Goal: Task Accomplishment & Management: Use online tool/utility

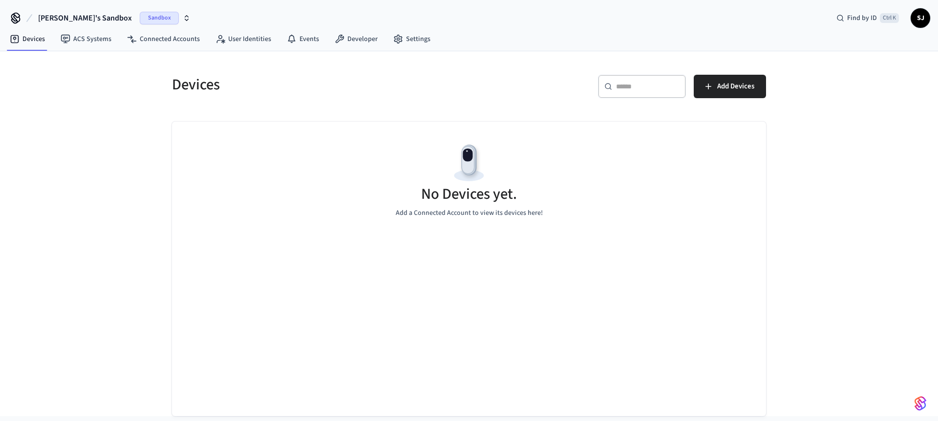
click at [76, 15] on span "[PERSON_NAME]'s Sandbox" at bounding box center [85, 18] width 94 height 12
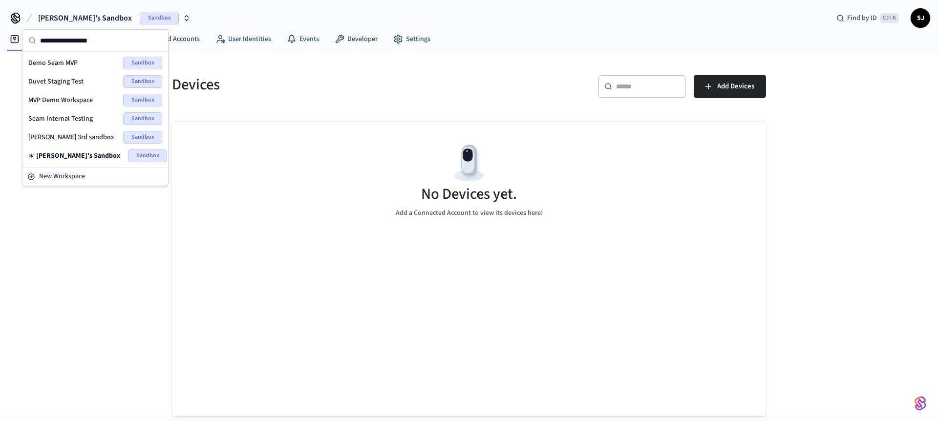
click at [59, 101] on span "MVP Demo Workspace" at bounding box center [60, 100] width 65 height 10
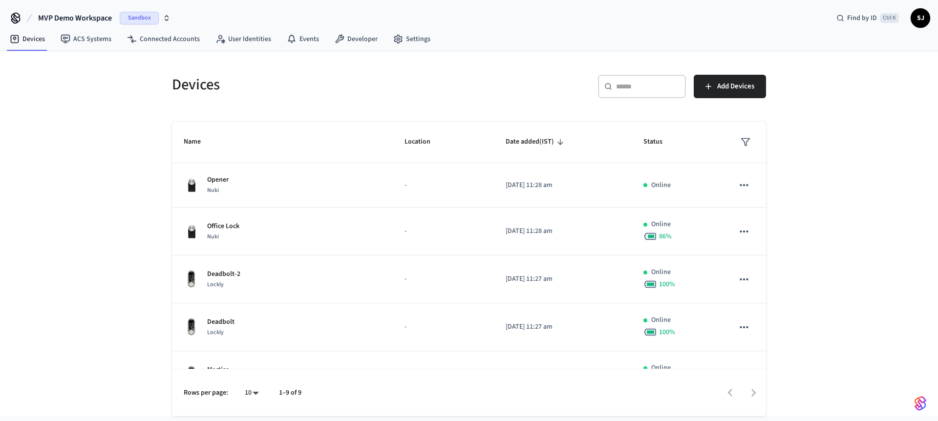
click at [70, 15] on span "MVP Demo Workspace" at bounding box center [75, 18] width 74 height 12
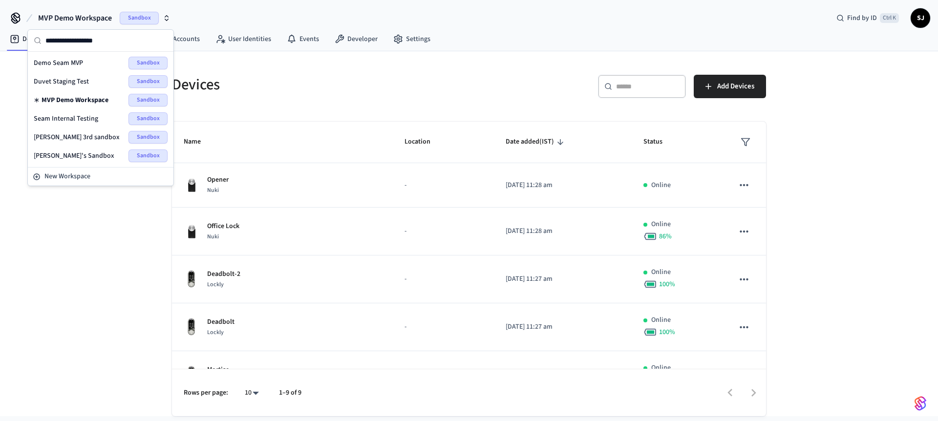
click at [85, 124] on div "Seam Internal Testing Sandbox" at bounding box center [101, 118] width 134 height 13
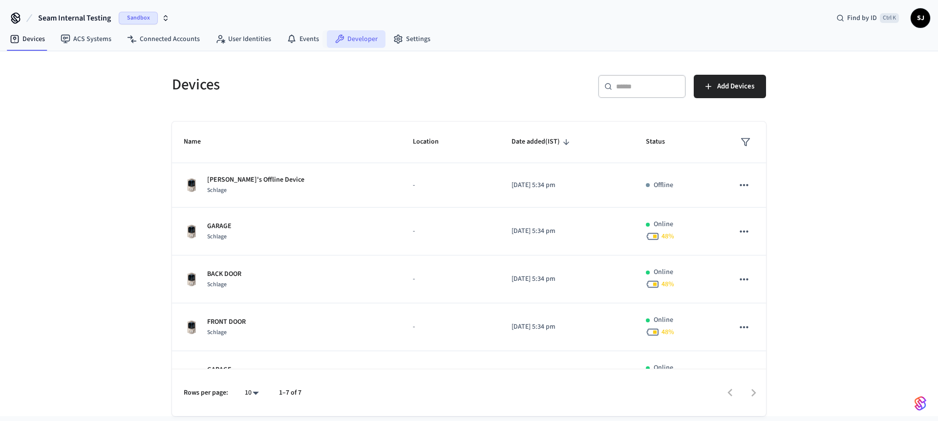
click at [352, 36] on link "Developer" at bounding box center [356, 39] width 59 height 18
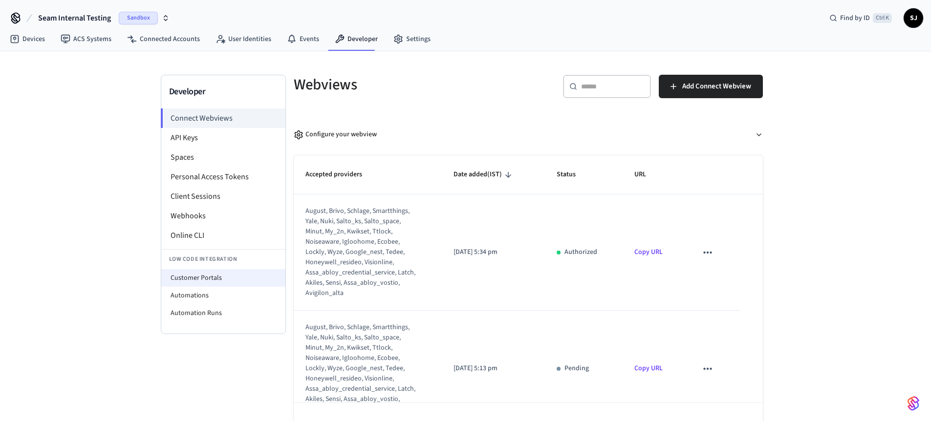
click at [196, 269] on li "Customer Portals" at bounding box center [223, 278] width 124 height 18
select select "**********"
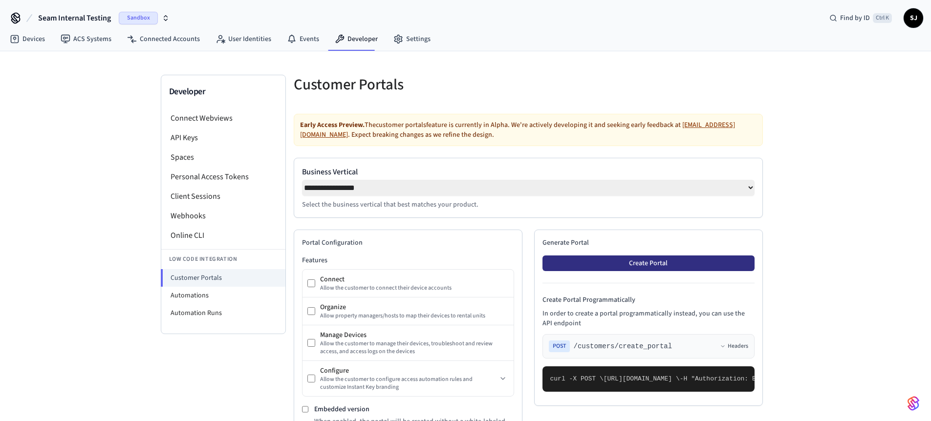
click at [690, 271] on button "Create Portal" at bounding box center [648, 264] width 212 height 16
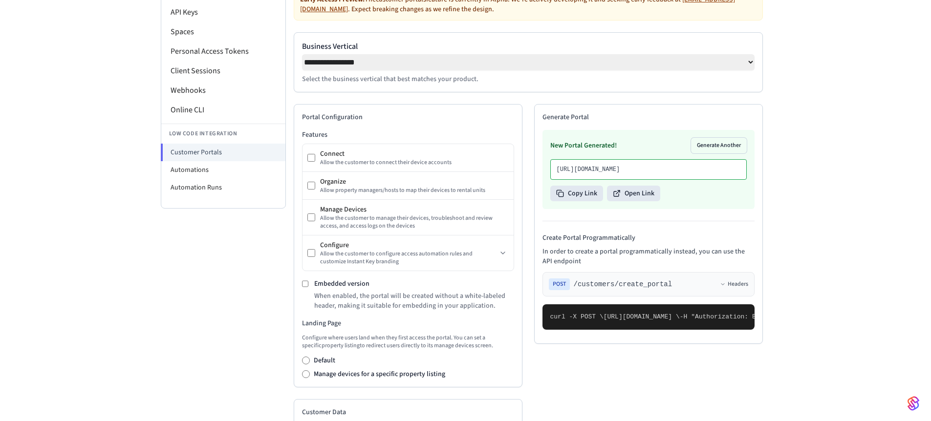
scroll to position [126, 0]
click at [642, 201] on button "Open Link" at bounding box center [633, 193] width 53 height 16
